Goal: Task Accomplishment & Management: Manage account settings

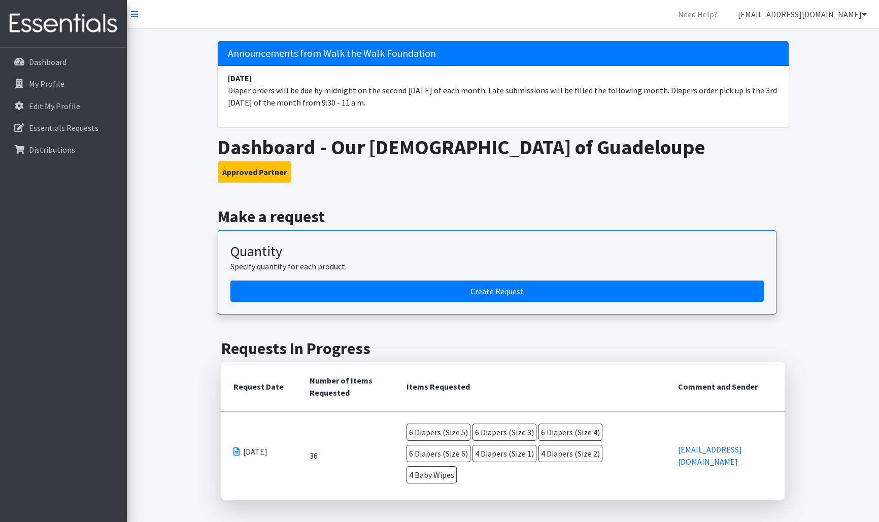
click at [865, 14] on icon at bounding box center [863, 14] width 5 height 8
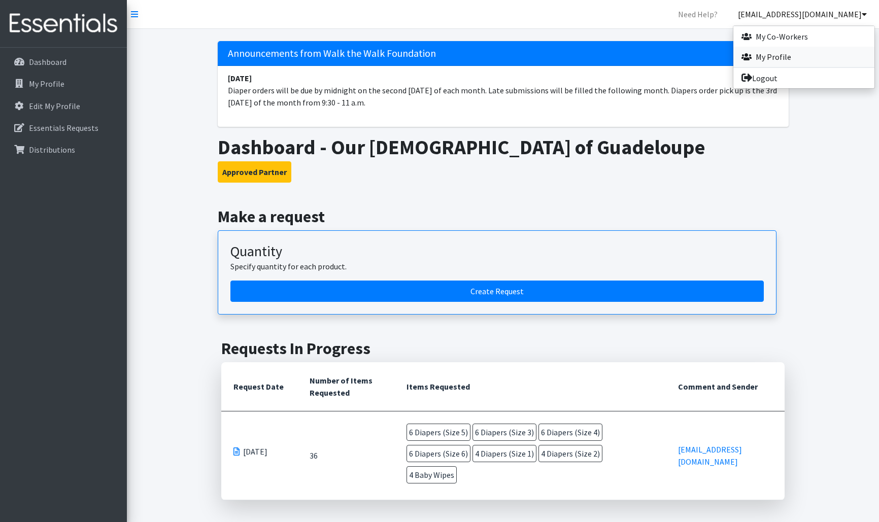
click at [794, 58] on link "My Profile" at bounding box center [803, 57] width 141 height 20
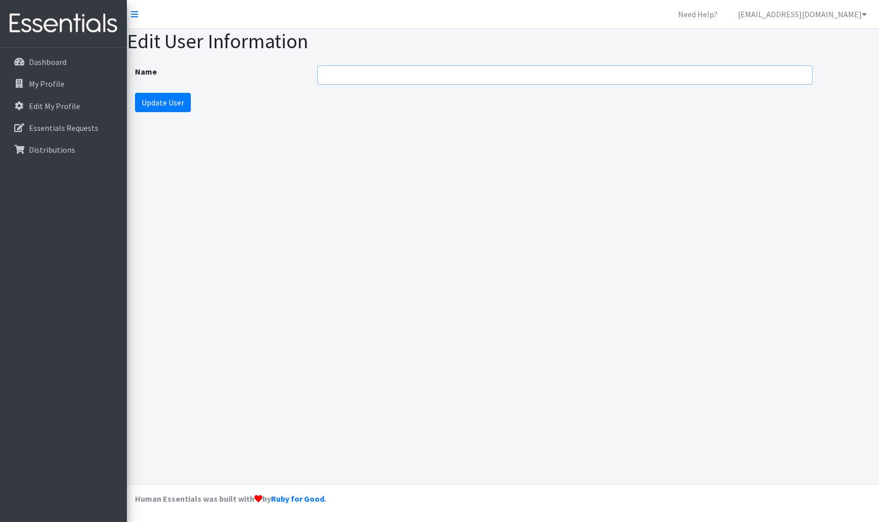
type input "Bholch5@icloud.com"
click at [162, 102] on input "Update User" at bounding box center [163, 102] width 56 height 19
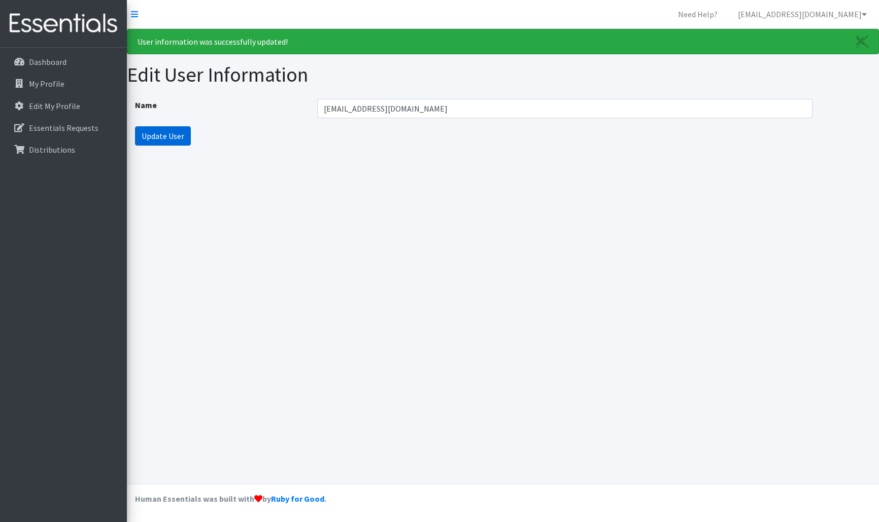
click at [157, 134] on input "Update User" at bounding box center [163, 135] width 56 height 19
click at [802, 109] on input "Bholch5@icloud.com" at bounding box center [565, 108] width 496 height 19
click at [725, 13] on link "Need Help?" at bounding box center [698, 14] width 56 height 20
